Goal: Task Accomplishment & Management: Manage account settings

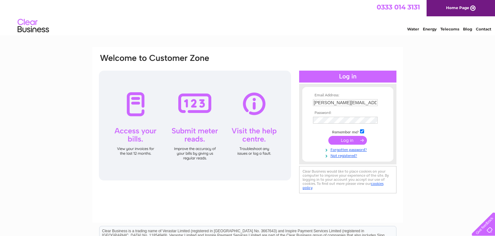
click at [341, 141] on input "submit" at bounding box center [348, 140] width 39 height 9
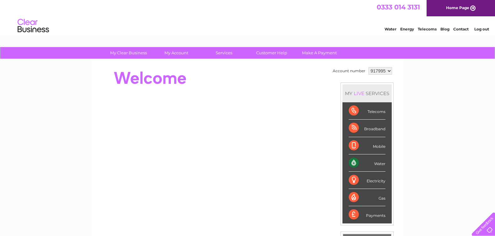
click at [381, 164] on div "Water" at bounding box center [367, 163] width 37 height 17
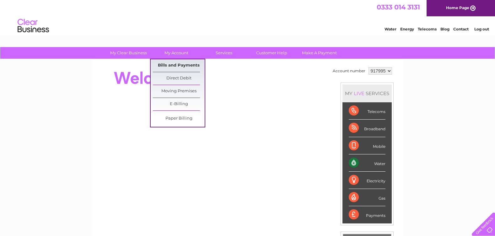
click at [175, 68] on link "Bills and Payments" at bounding box center [179, 65] width 52 height 13
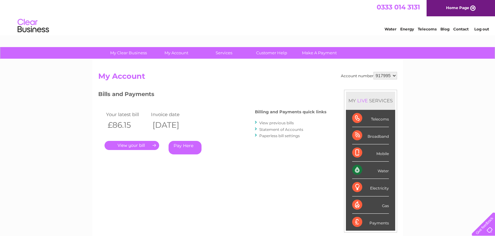
click at [273, 121] on link "View previous bills" at bounding box center [277, 123] width 35 height 5
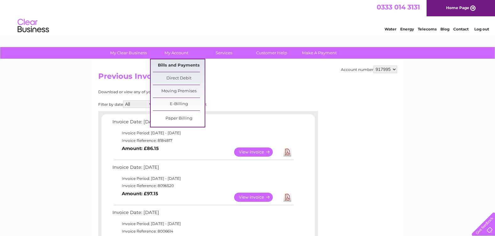
click at [177, 65] on link "Bills and Payments" at bounding box center [179, 65] width 52 height 13
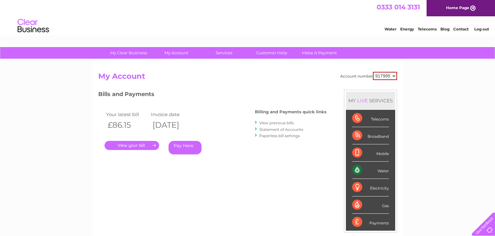
click at [284, 122] on link "View previous bills" at bounding box center [277, 123] width 35 height 5
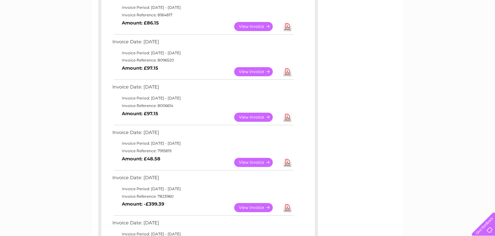
scroll to position [189, 0]
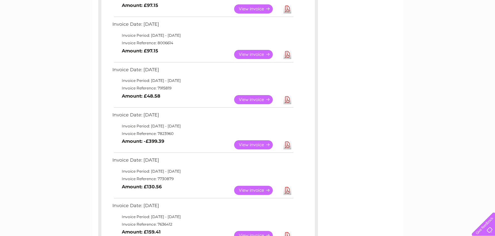
click at [251, 147] on link "View" at bounding box center [257, 144] width 46 height 9
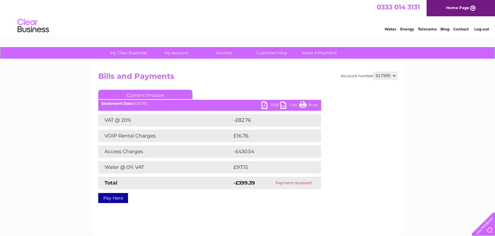
click at [306, 105] on link "Print" at bounding box center [308, 105] width 19 height 9
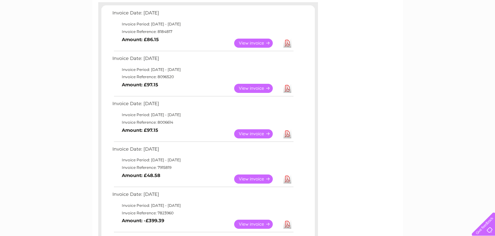
scroll to position [94, 0]
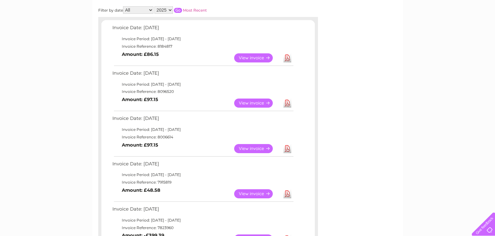
click at [250, 56] on link "View" at bounding box center [257, 57] width 46 height 9
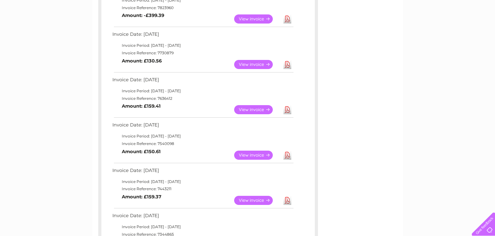
click at [254, 201] on link "View" at bounding box center [257, 200] width 46 height 9
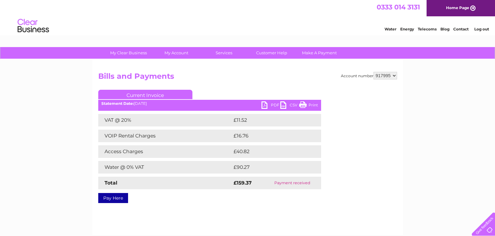
click at [305, 102] on div "Current Invoice PDF CSV Print Statement Date: [DATE]" at bounding box center [209, 145] width 223 height 111
click at [310, 105] on link "Print" at bounding box center [308, 105] width 19 height 9
